Goal: Find specific fact: Find specific fact

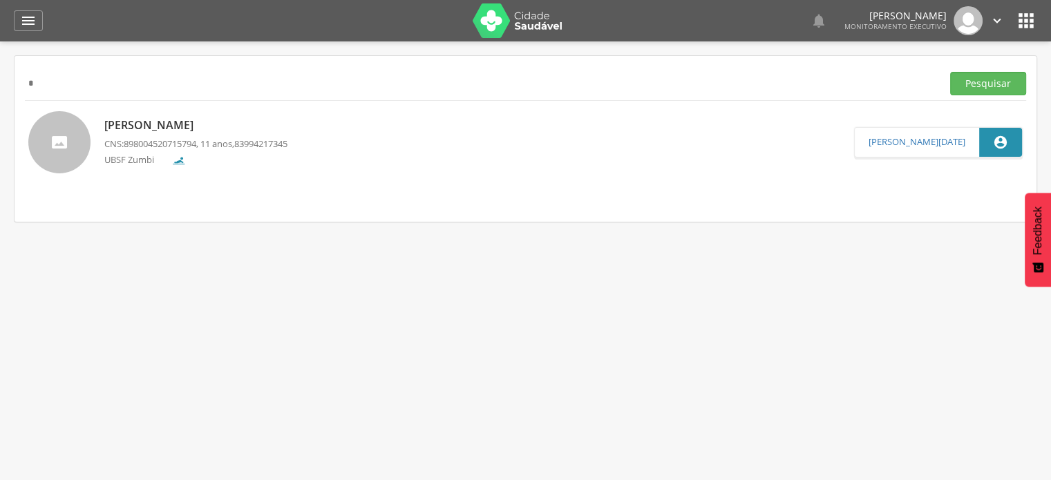
click at [278, 77] on input "text" at bounding box center [480, 83] width 911 height 23
type input "**********"
click at [950, 72] on button "Pesquisar" at bounding box center [988, 83] width 76 height 23
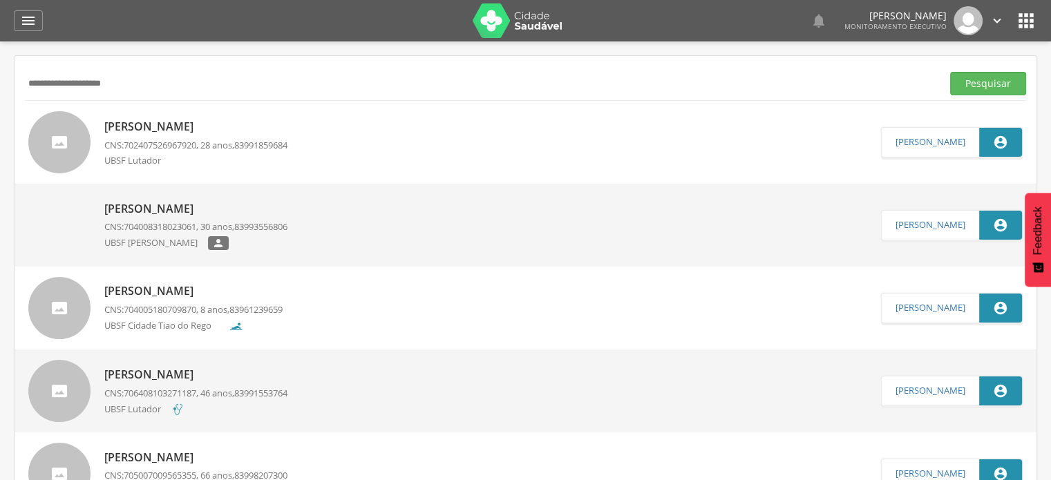
click at [205, 123] on p "[PERSON_NAME]" at bounding box center [195, 127] width 183 height 16
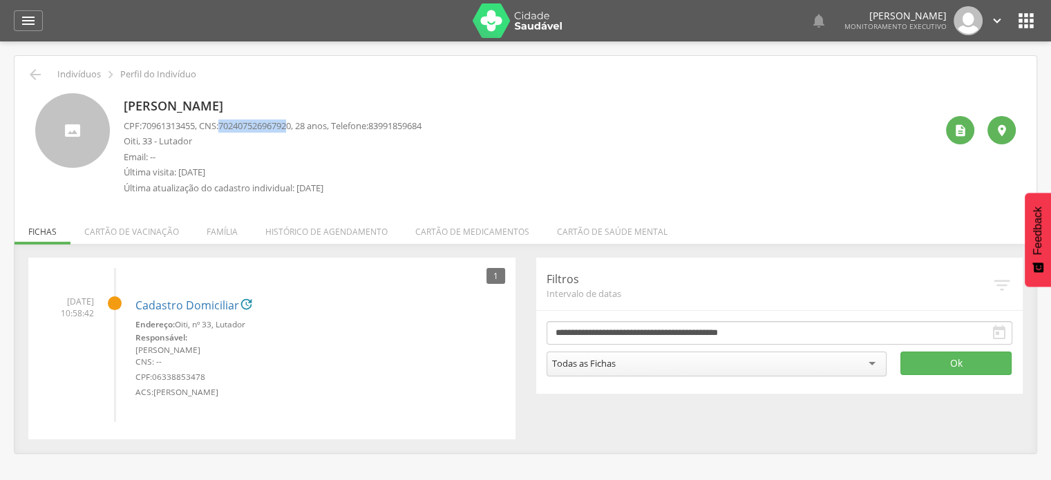
drag, startPoint x: 241, startPoint y: 126, endPoint x: 301, endPoint y: 126, distance: 60.1
click at [291, 126] on span "702407526967920" at bounding box center [254, 125] width 73 height 12
click at [229, 125] on span "702407526967920" at bounding box center [254, 125] width 73 height 12
drag, startPoint x: 229, startPoint y: 126, endPoint x: 270, endPoint y: 134, distance: 41.6
click at [270, 134] on div "CPF: 70961313455 , CNS: [PHONE_NUMBER] , 28 anos, Telefone: [PHONE_NUMBER] Oiti…" at bounding box center [273, 160] width 298 height 82
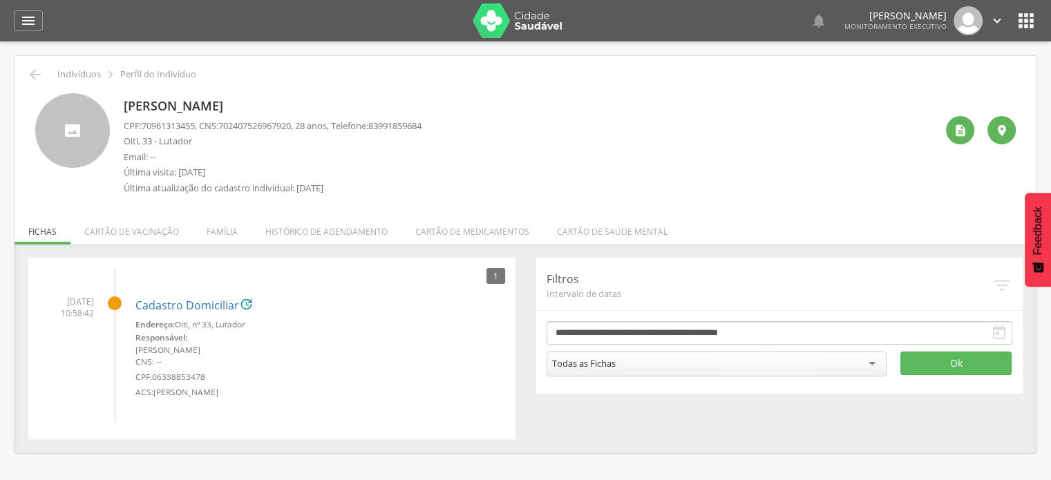
click at [227, 126] on span "702407526967920" at bounding box center [254, 125] width 73 height 12
drag, startPoint x: 227, startPoint y: 126, endPoint x: 278, endPoint y: 128, distance: 51.8
click at [278, 128] on span "702407526967920" at bounding box center [254, 125] width 73 height 12
copy span "702407526967920"
click at [32, 20] on icon "" at bounding box center [28, 20] width 17 height 17
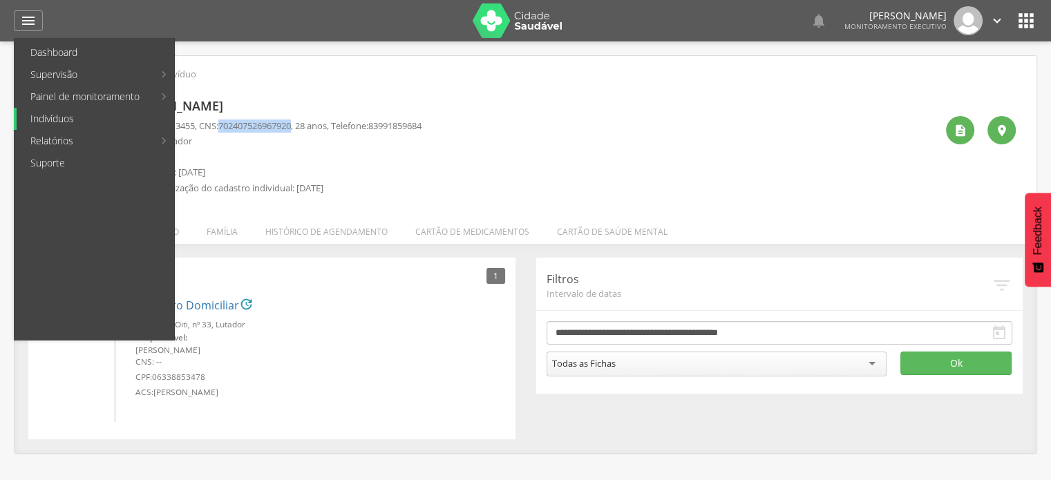
click at [69, 124] on link "Indivíduos" at bounding box center [95, 119] width 157 height 22
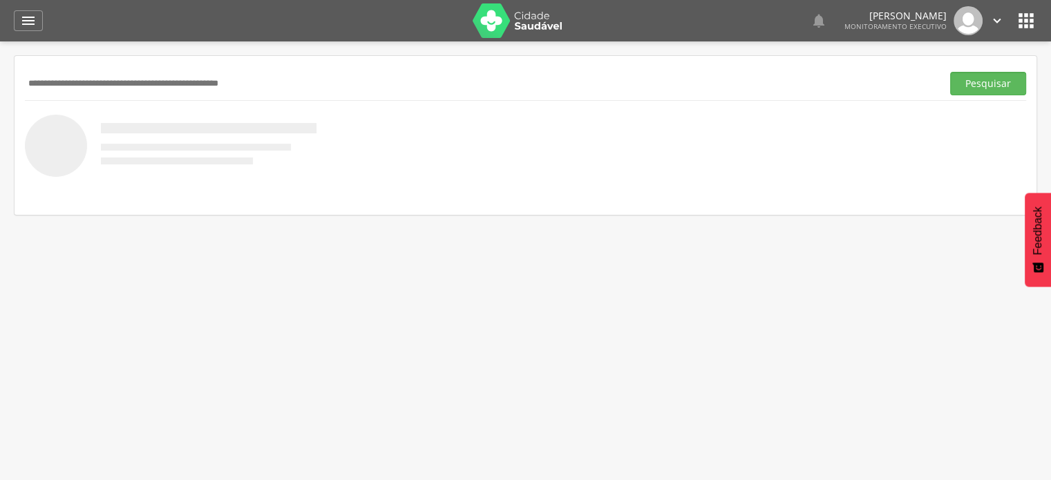
click at [175, 88] on input "text" at bounding box center [480, 83] width 911 height 23
type input "**********"
click at [950, 72] on button "Pesquisar" at bounding box center [988, 83] width 76 height 23
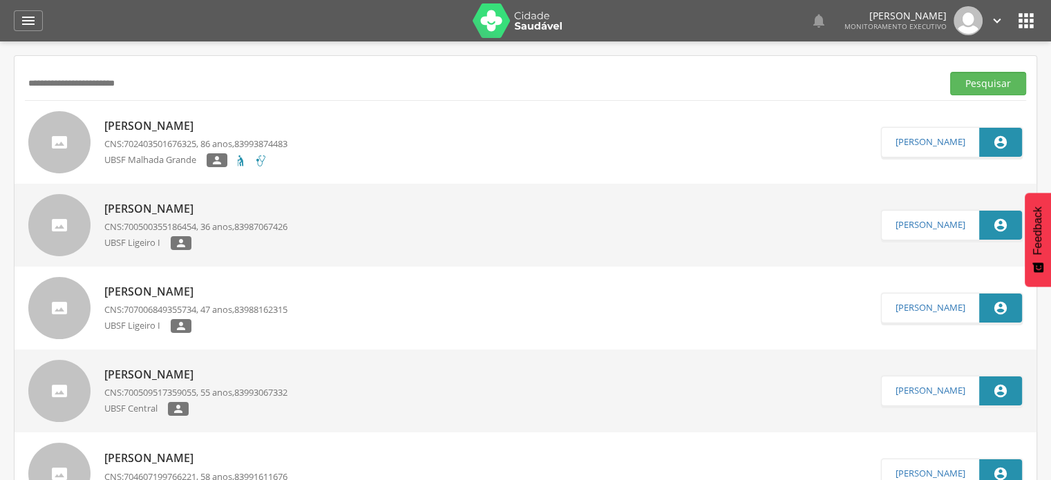
click at [146, 90] on input "**********" at bounding box center [480, 83] width 911 height 23
click at [950, 72] on button "Pesquisar" at bounding box center [988, 83] width 76 height 23
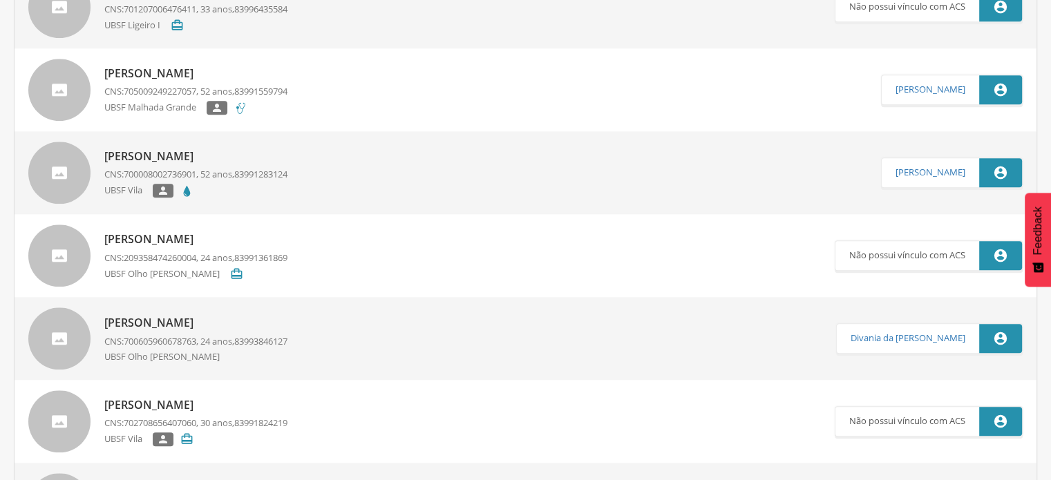
scroll to position [1384, 0]
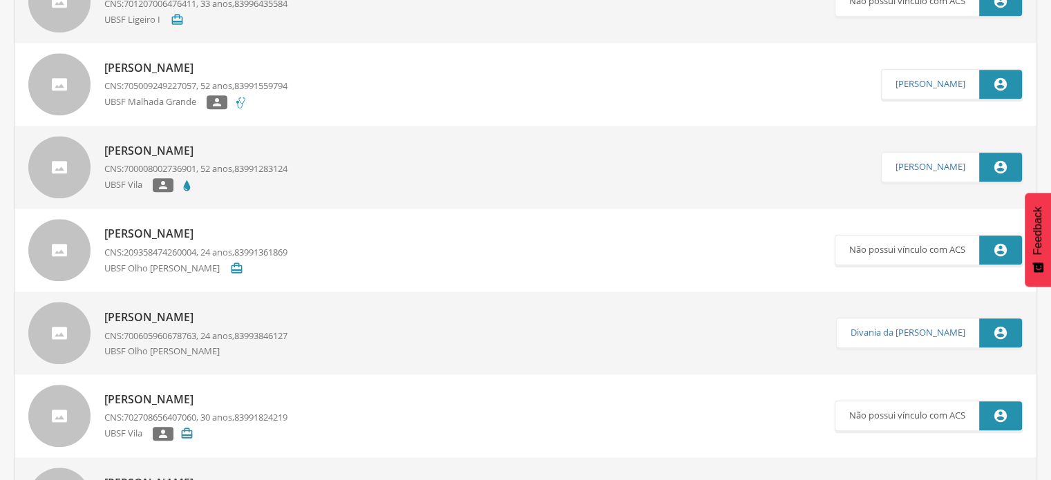
click at [194, 61] on p "[PERSON_NAME]" at bounding box center [195, 68] width 183 height 16
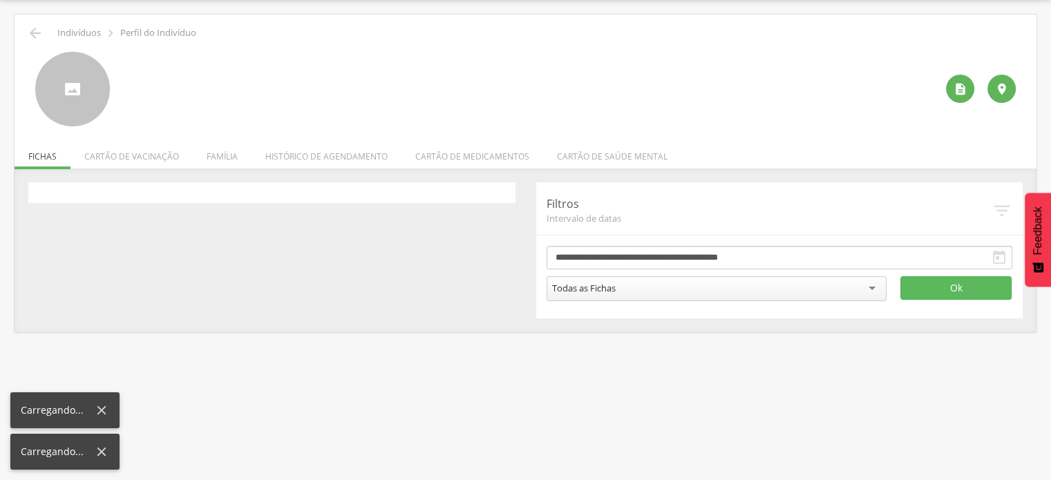
scroll to position [41, 0]
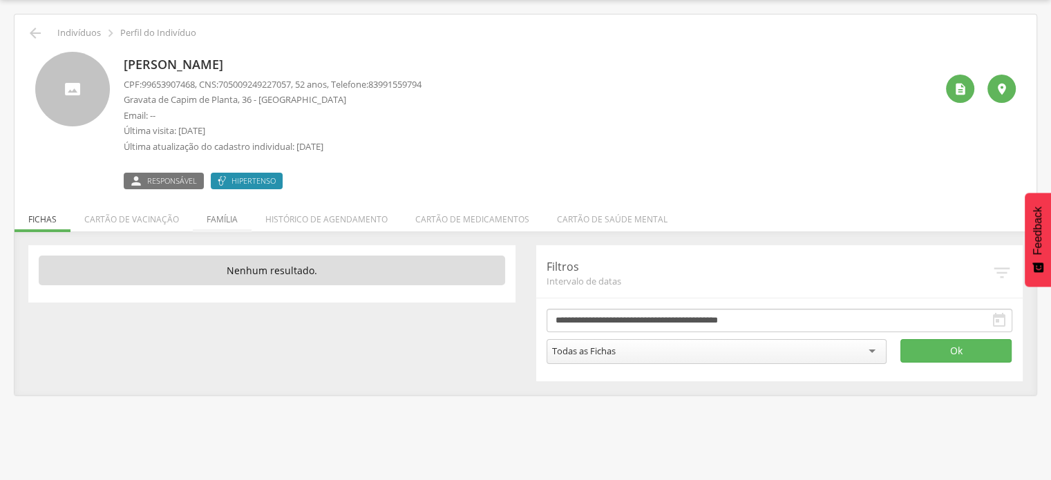
click at [222, 220] on li "Família" at bounding box center [222, 216] width 59 height 32
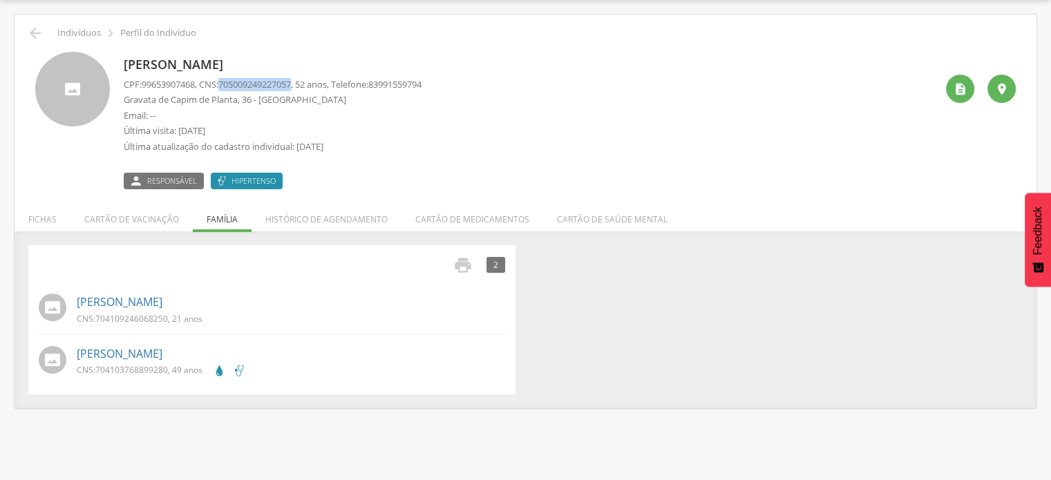
drag, startPoint x: 227, startPoint y: 86, endPoint x: 304, endPoint y: 88, distance: 76.7
click at [304, 88] on p "CPF: 99653907468 , CNS: [PHONE_NUMBER] , 52 anos, Telefone: [PHONE_NUMBER]" at bounding box center [273, 84] width 298 height 13
copy span "705009249227057"
